Goal: Information Seeking & Learning: Learn about a topic

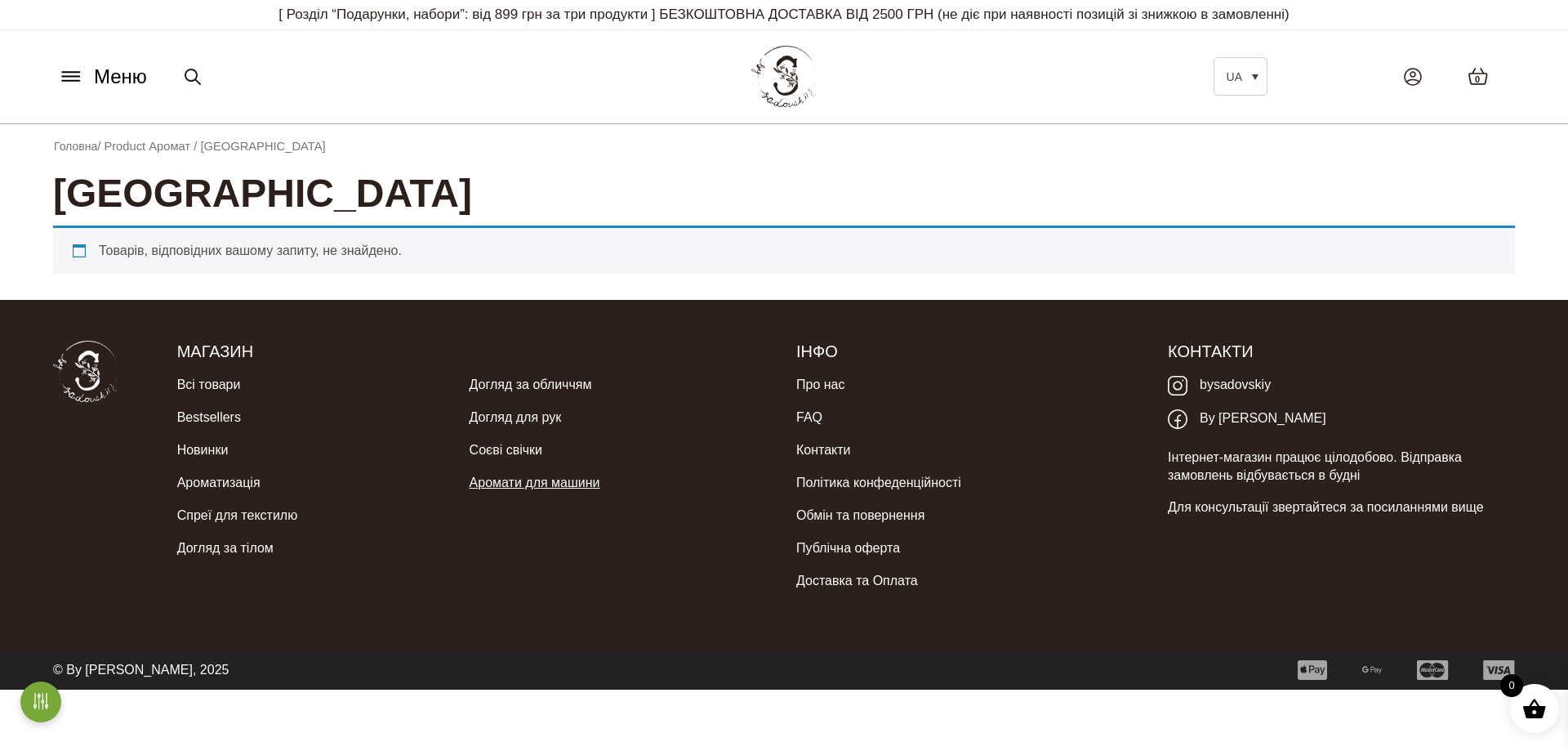
click at [515, 484] on link "Аромати для машини" at bounding box center [535, 482] width 131 height 33
click at [488, 418] on link "Догляд для рук" at bounding box center [516, 417] width 92 height 33
click at [496, 389] on link "Догляд за обличчям" at bounding box center [531, 384] width 123 height 33
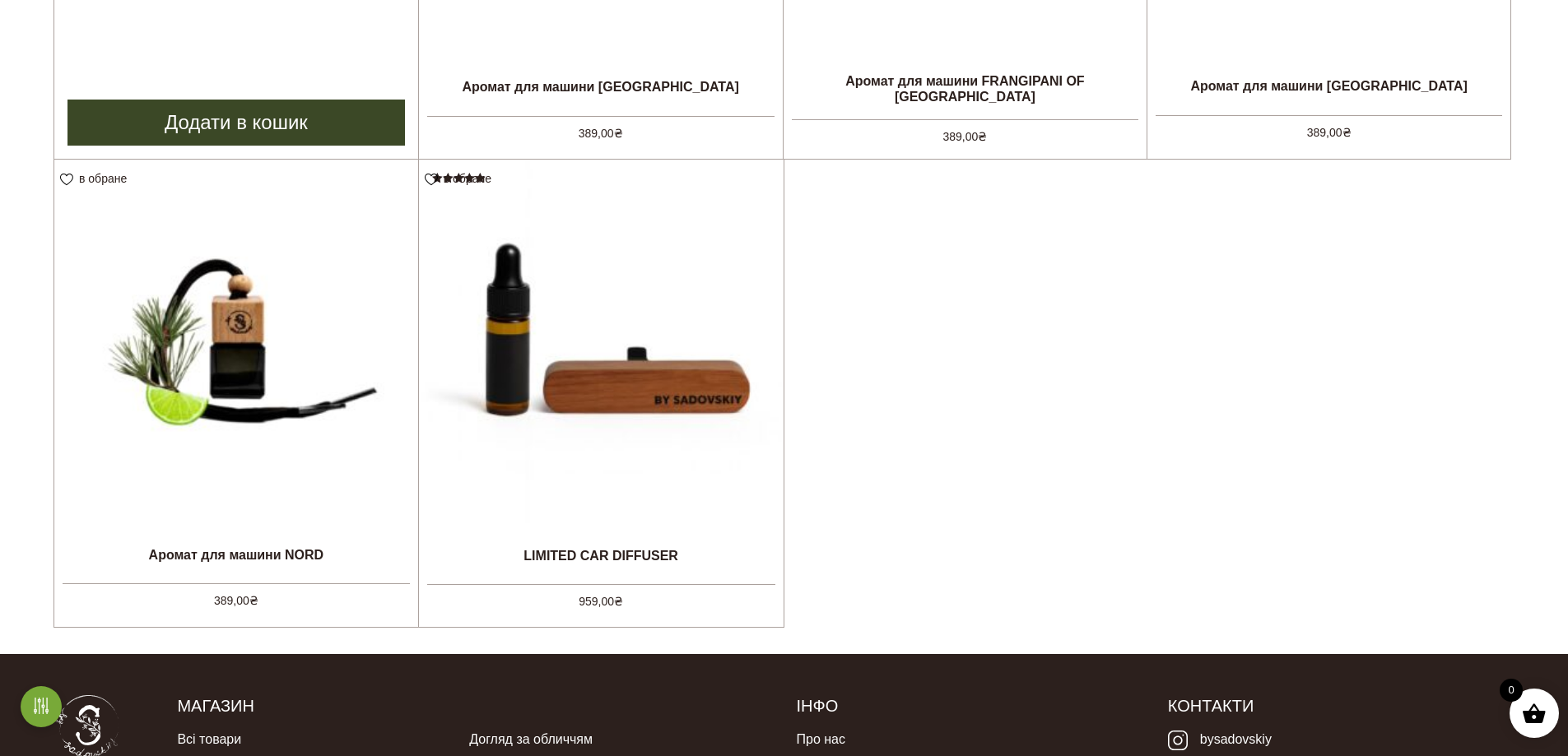
scroll to position [823, 0]
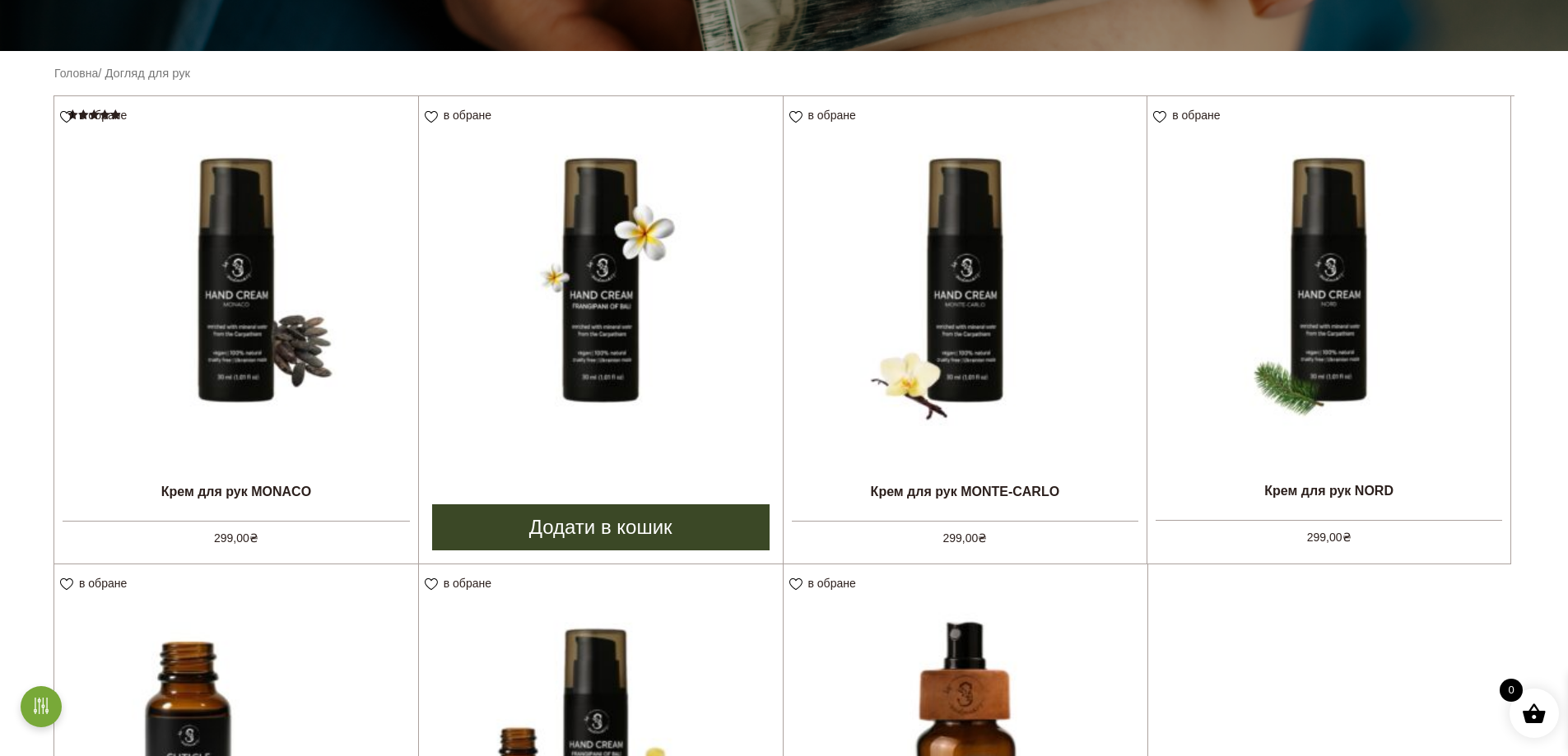
scroll to position [411, 0]
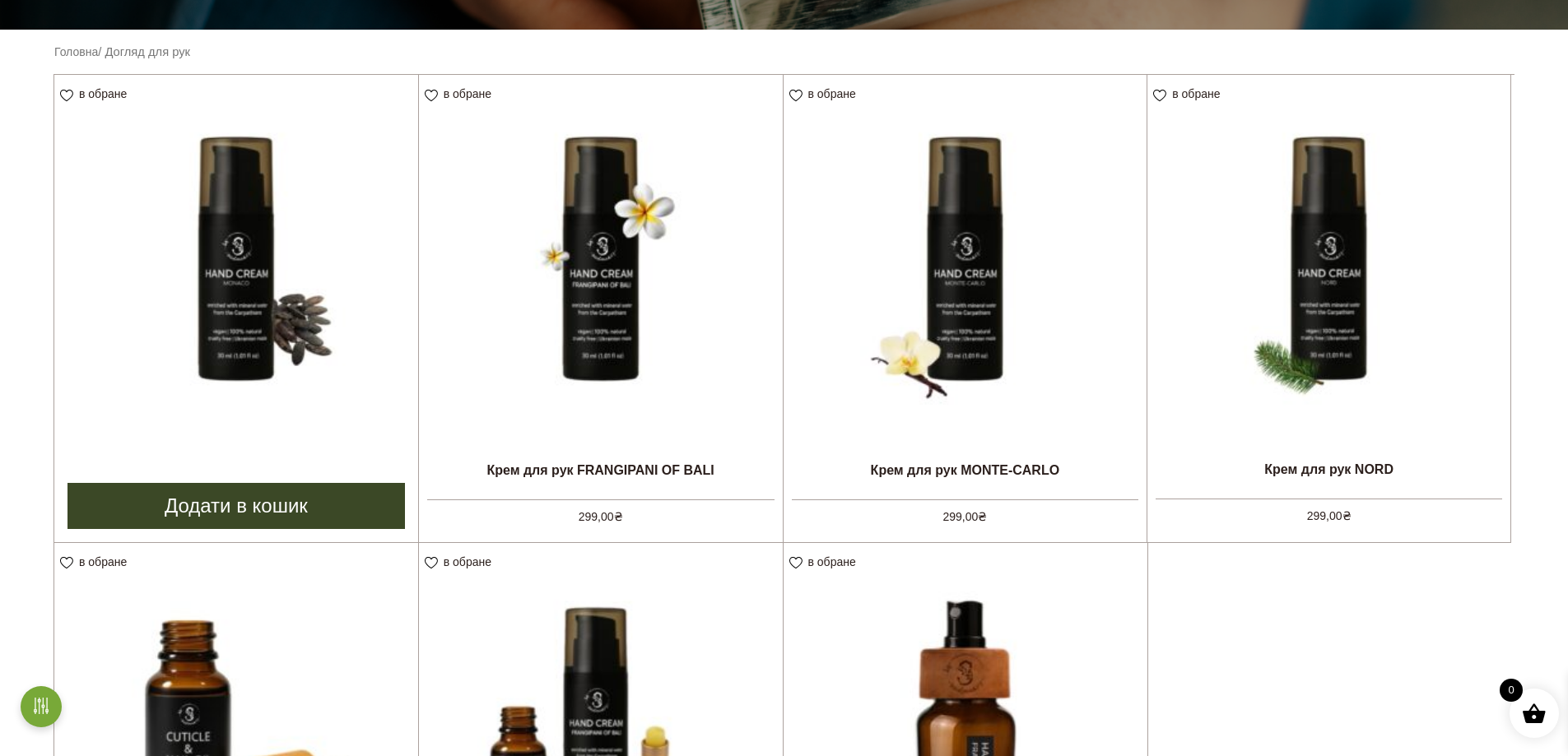
click at [255, 312] on img at bounding box center [236, 256] width 364 height 364
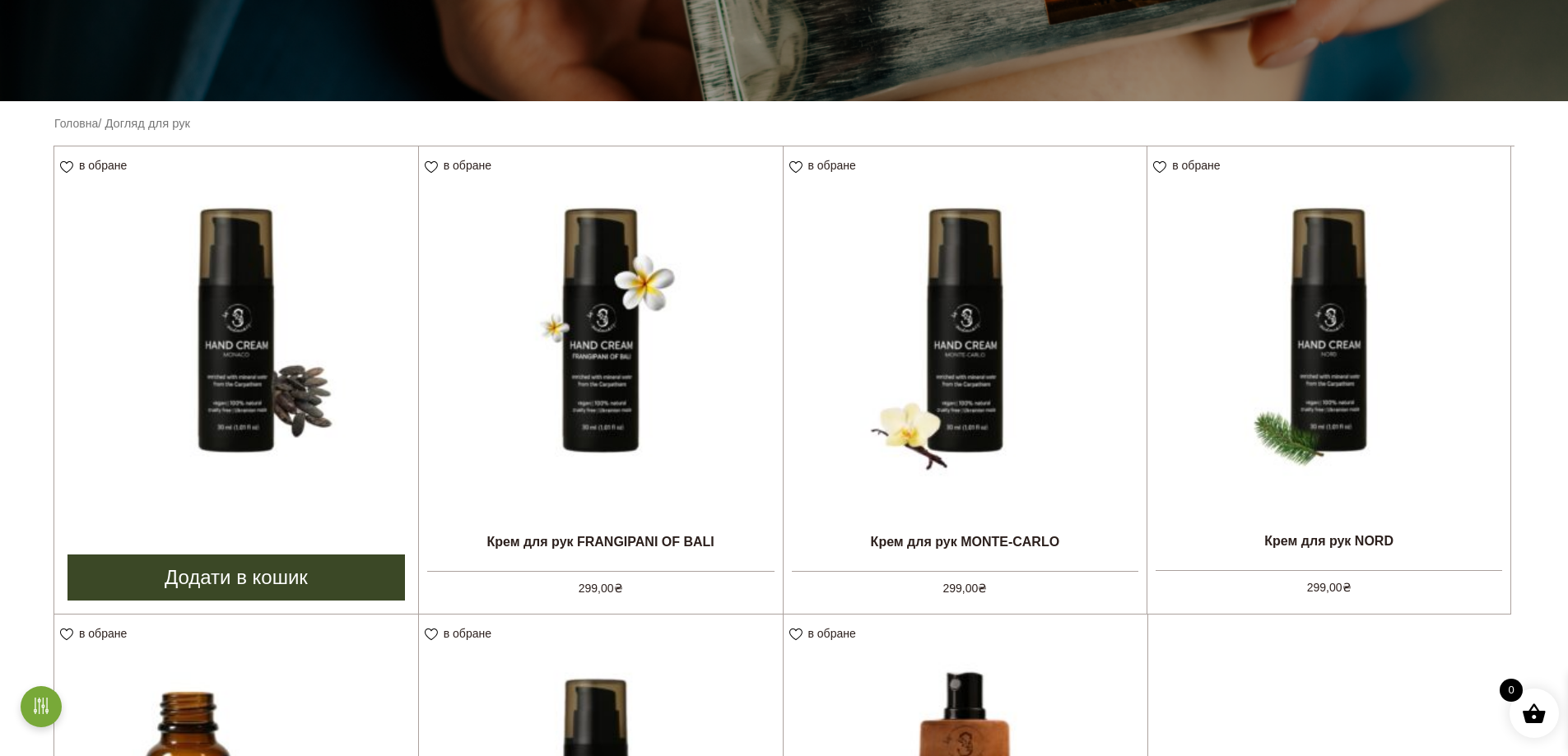
scroll to position [82, 0]
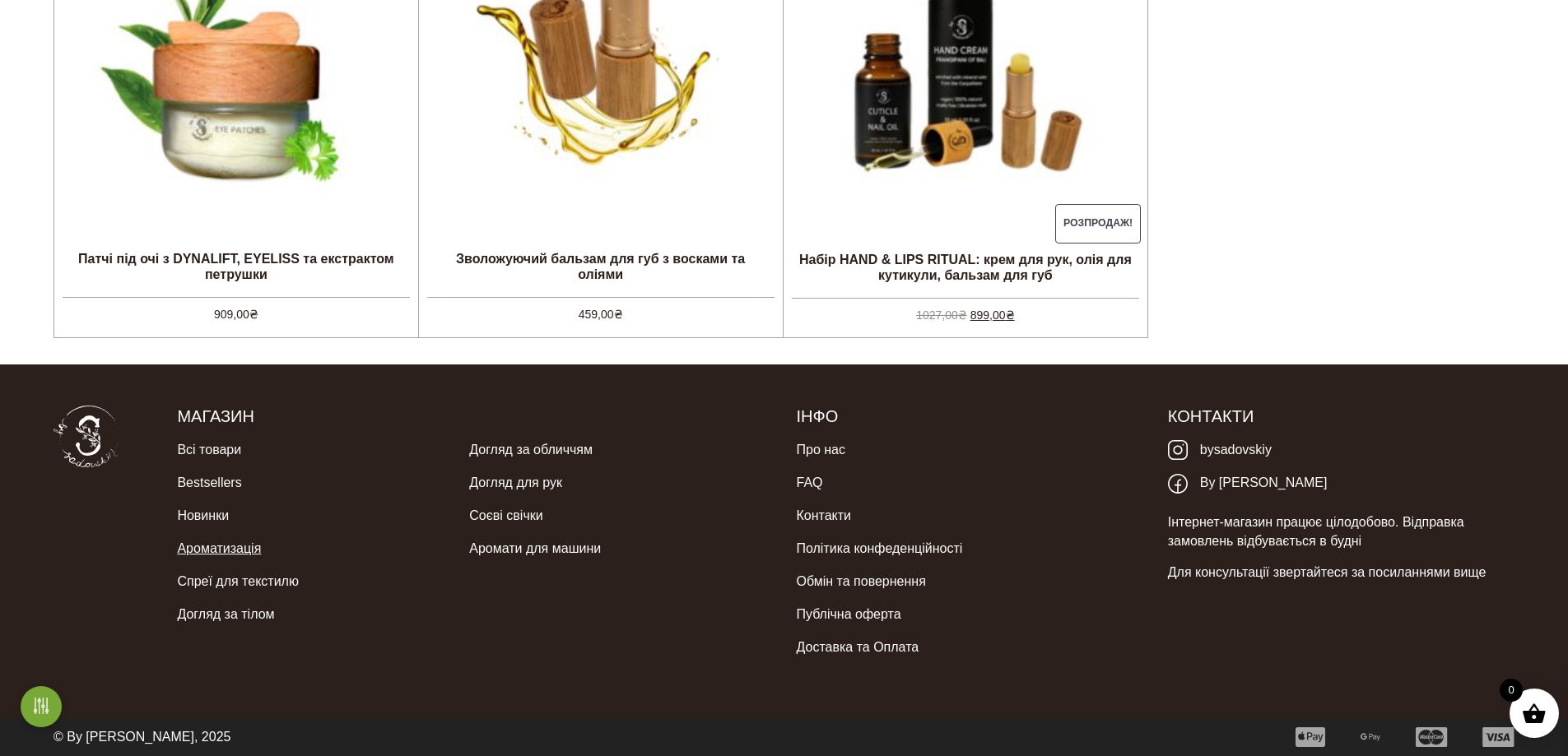
click at [211, 547] on link "Ароматизація" at bounding box center [219, 548] width 84 height 33
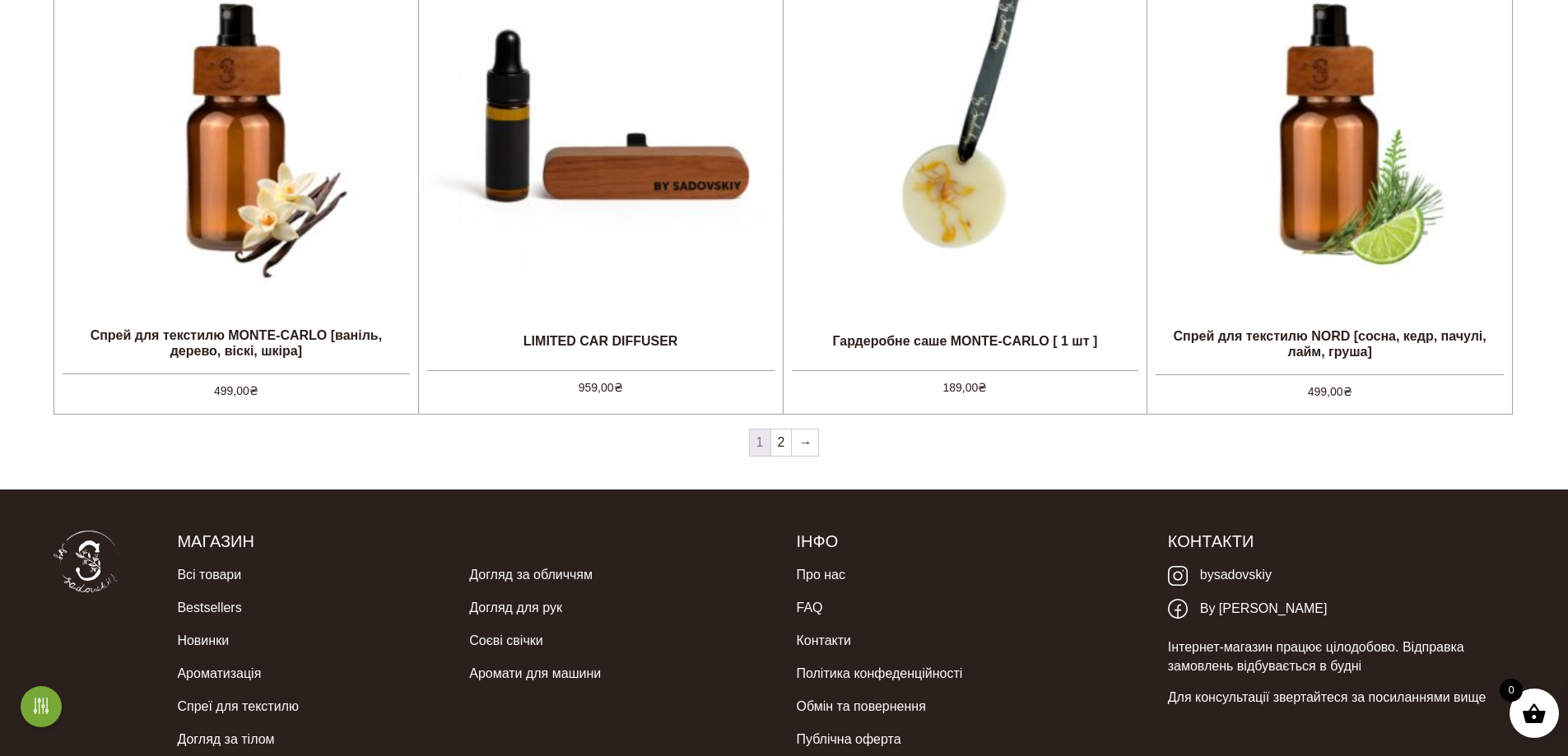
scroll to position [1974, 0]
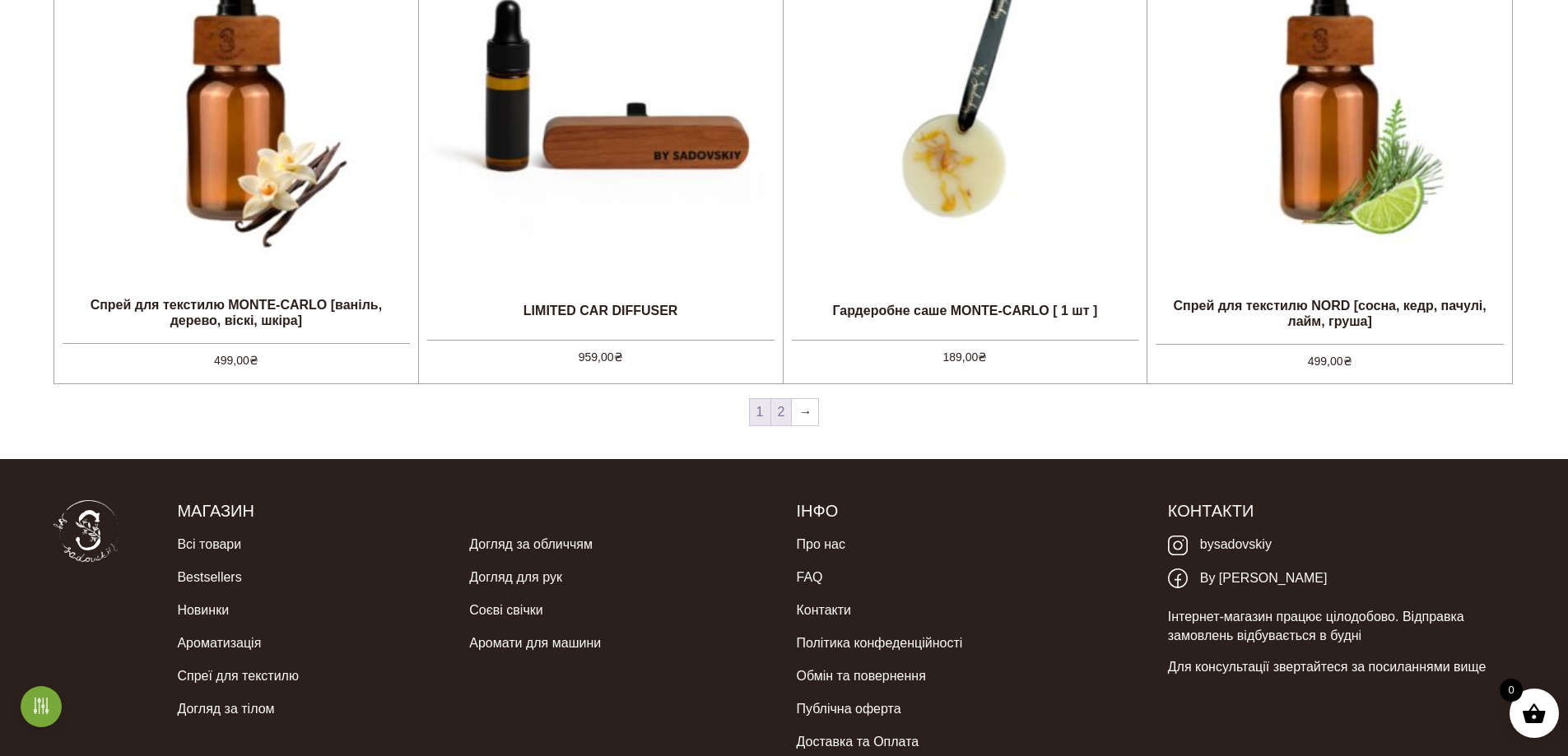
click at [782, 410] on link "2" at bounding box center [780, 412] width 20 height 27
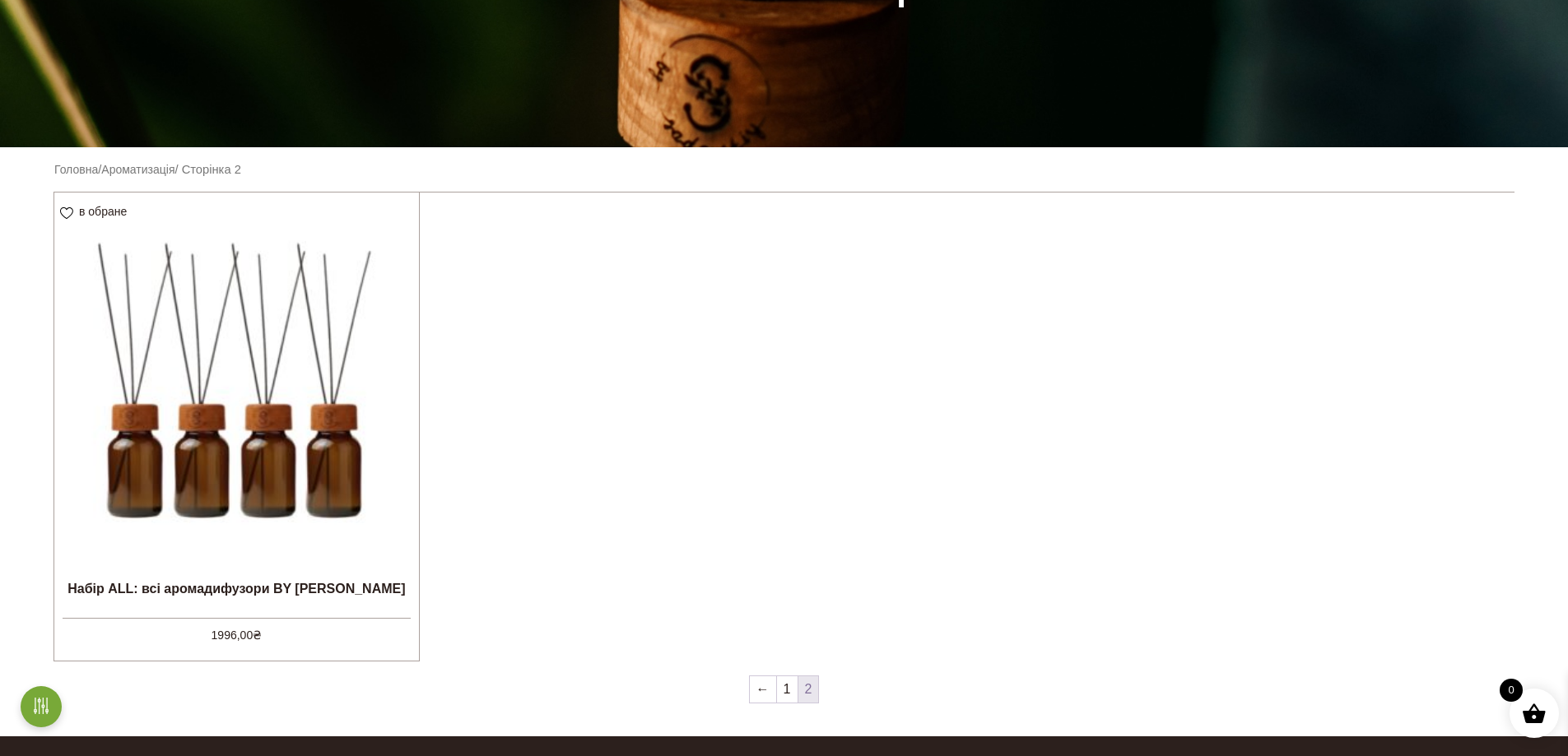
scroll to position [411, 0]
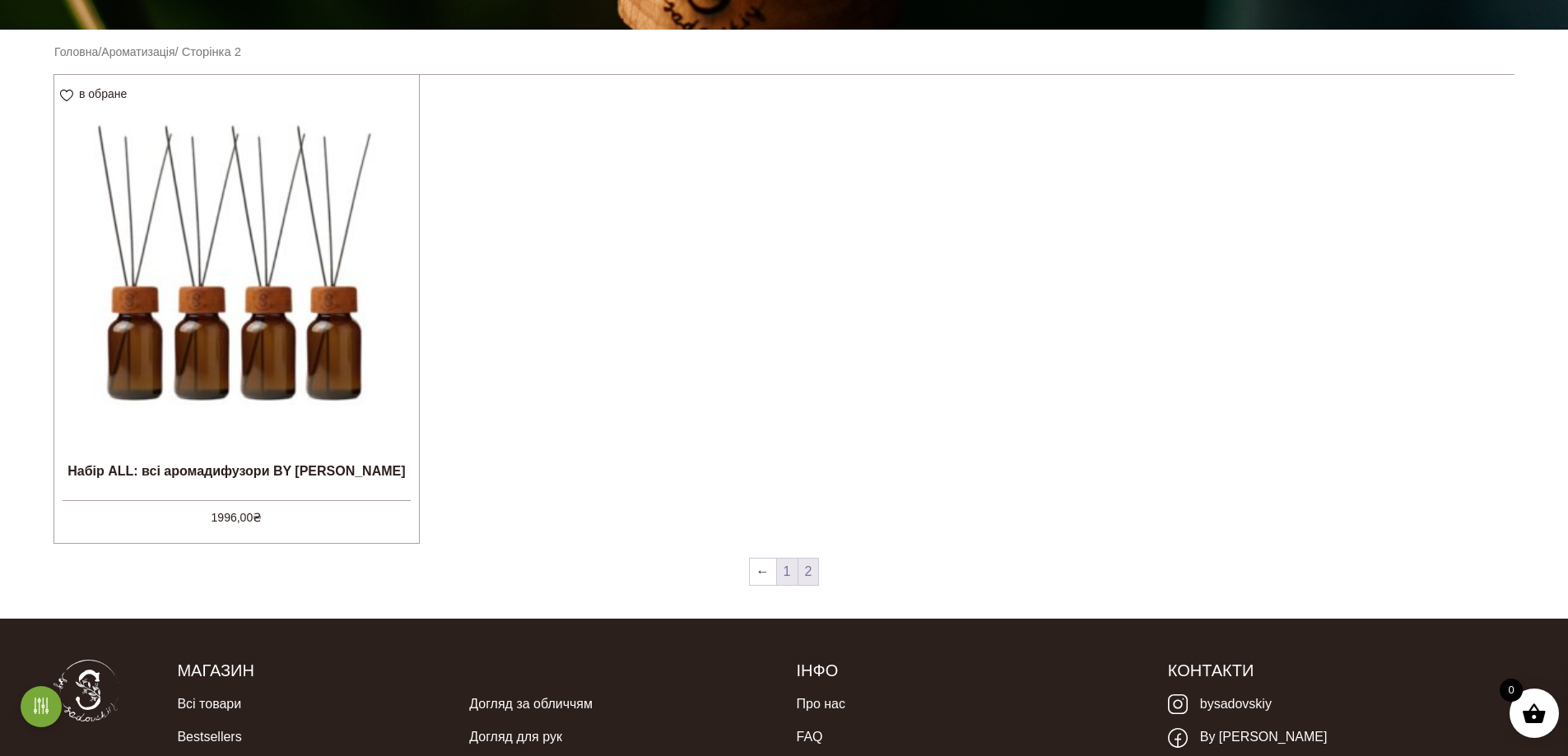
click at [788, 562] on link "1" at bounding box center [787, 572] width 20 height 27
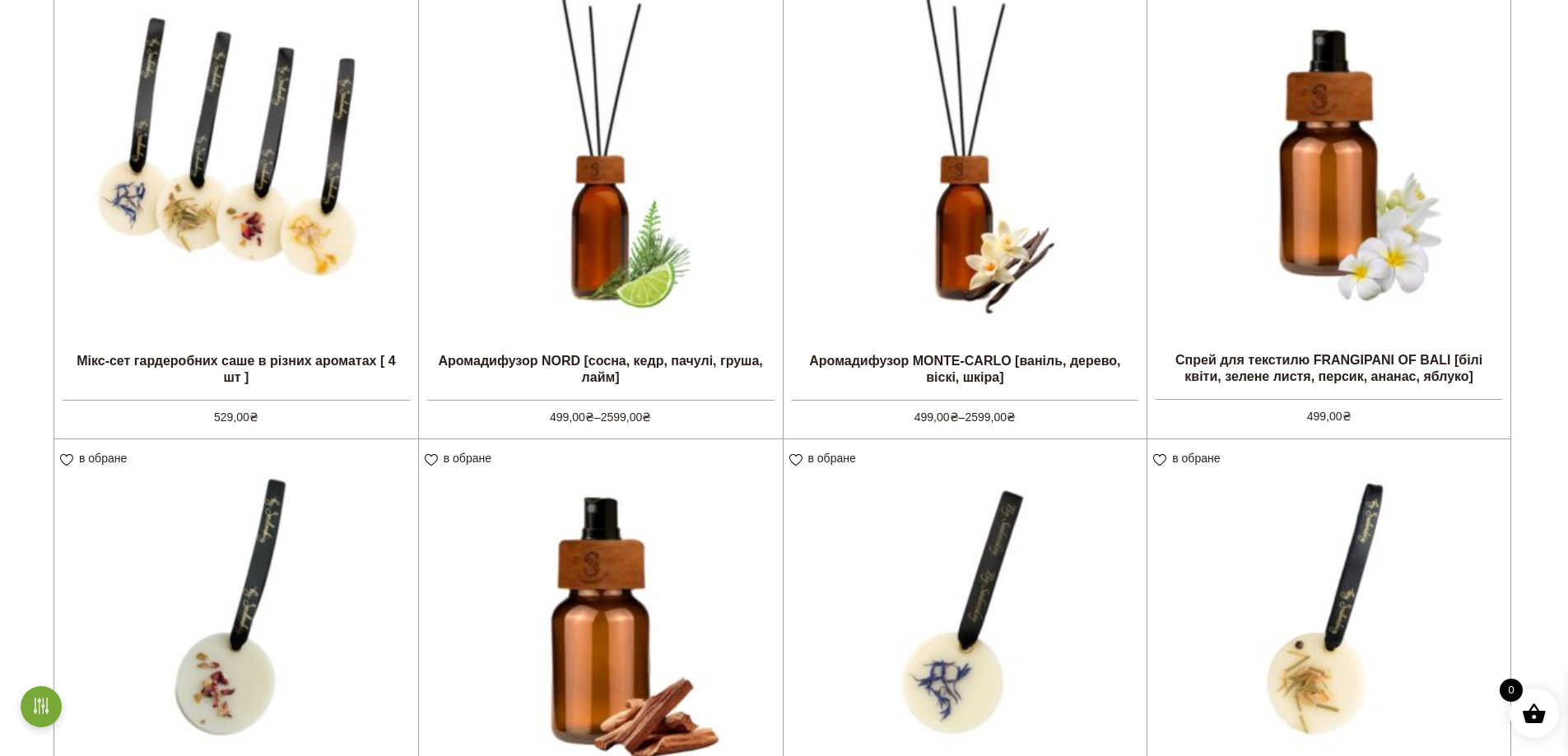
scroll to position [987, 0]
